Goal: Task Accomplishment & Management: Use online tool/utility

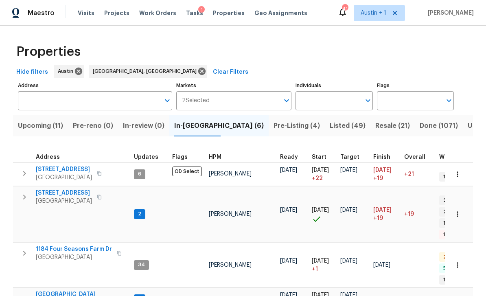
scroll to position [7, 0]
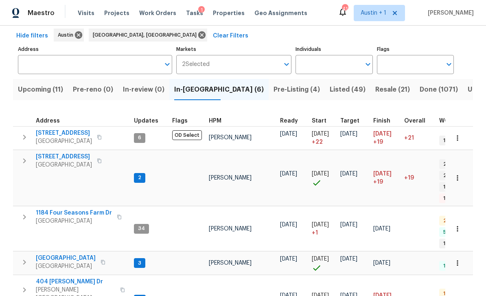
click at [190, 15] on span "Tasks" at bounding box center [194, 13] width 17 height 6
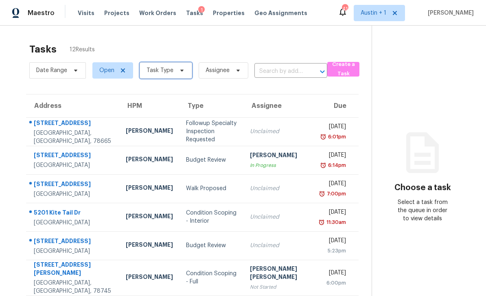
click at [169, 72] on span "Task Type" at bounding box center [160, 70] width 27 height 8
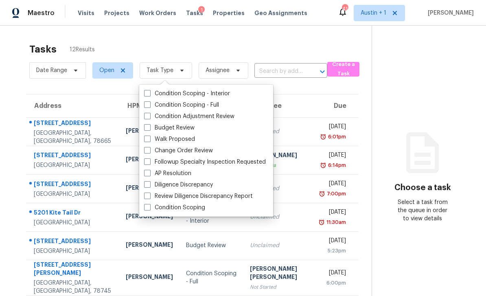
click at [197, 151] on label "Change Order Review" at bounding box center [178, 151] width 69 height 8
click at [149, 151] on input "Change Order Review" at bounding box center [146, 149] width 5 height 5
checkbox input "true"
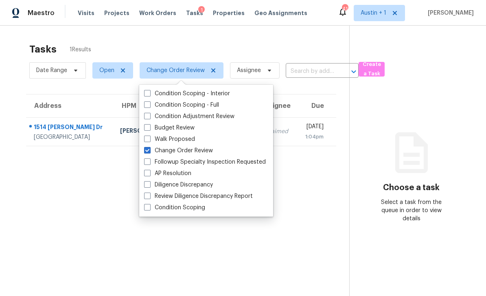
click at [245, 34] on div "Tasks 1 Results Date Range Open Change Order Review Assignee ​ Create a Task Ad…" at bounding box center [243, 174] width 486 height 296
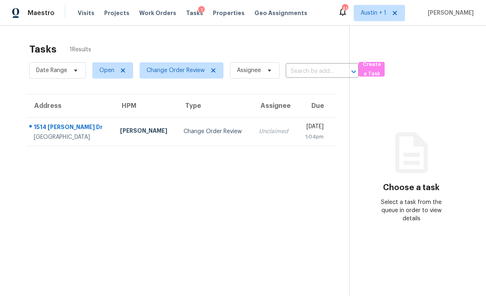
click at [189, 129] on div "Change Order Review" at bounding box center [215, 131] width 62 height 8
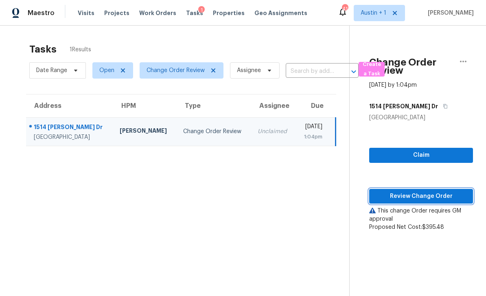
click at [442, 196] on span "Review Change Order" at bounding box center [421, 196] width 91 height 10
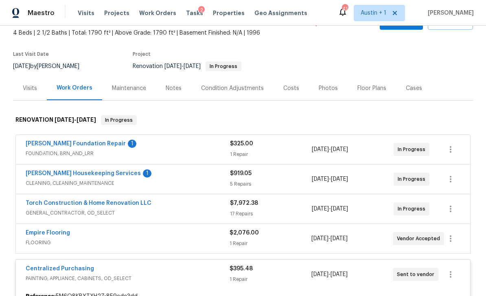
scroll to position [49, 0]
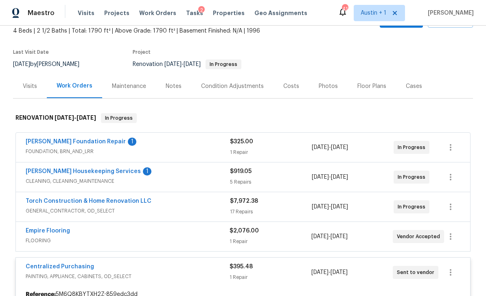
click at [182, 147] on div "[PERSON_NAME] Foundation Repair 1" at bounding box center [128, 143] width 204 height 10
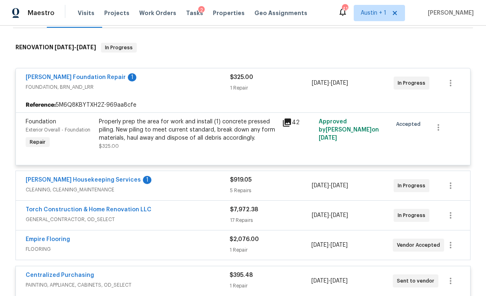
scroll to position [129, 0]
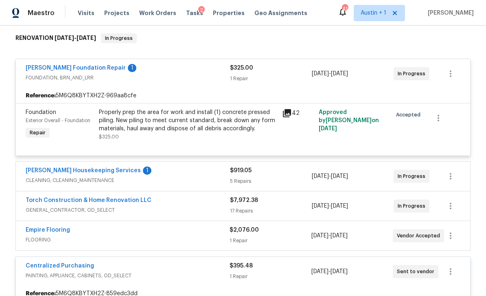
click at [275, 169] on div "$919.05" at bounding box center [271, 170] width 82 height 8
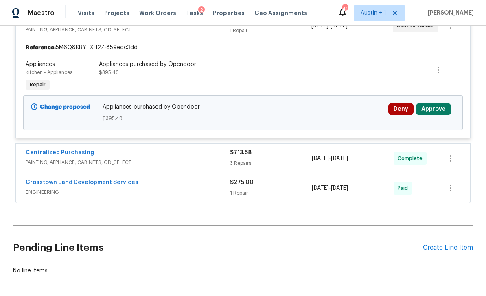
scroll to position [932, 0]
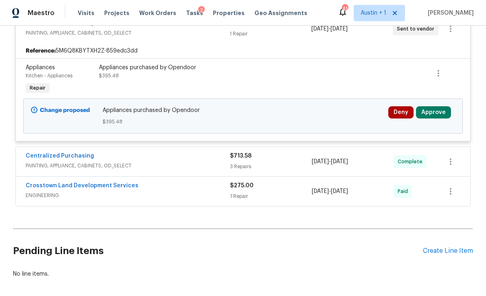
click at [443, 106] on button "Approve" at bounding box center [433, 112] width 35 height 12
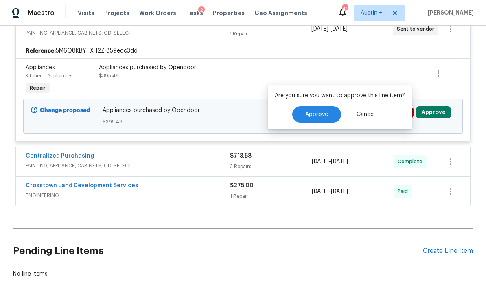
click at [315, 117] on span "Approve" at bounding box center [316, 115] width 23 height 6
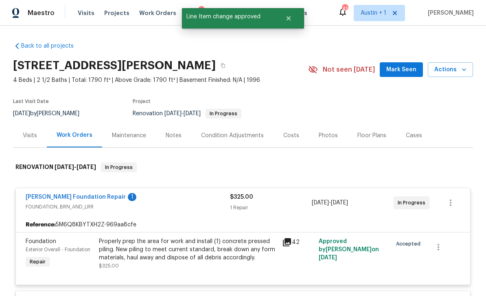
scroll to position [-1, 0]
click at [186, 15] on span "Tasks" at bounding box center [194, 13] width 17 height 6
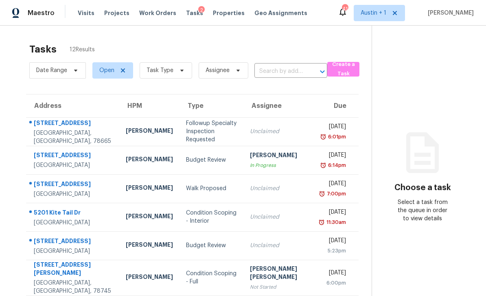
click at [214, 16] on span "Properties" at bounding box center [229, 13] width 32 height 8
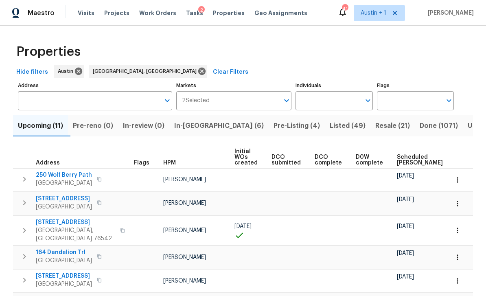
click at [203, 129] on span "In-[GEOGRAPHIC_DATA] (6)" at bounding box center [219, 125] width 90 height 11
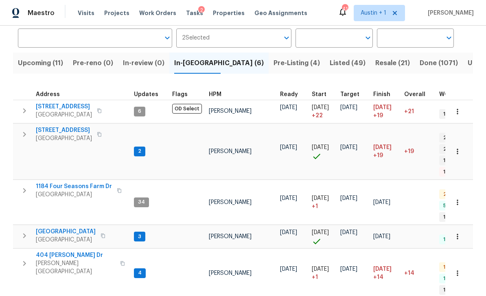
scroll to position [63, 0]
click at [96, 138] on button "button" at bounding box center [99, 134] width 10 height 11
click at [94, 139] on button "button" at bounding box center [99, 134] width 10 height 11
